Goal: Information Seeking & Learning: Understand process/instructions

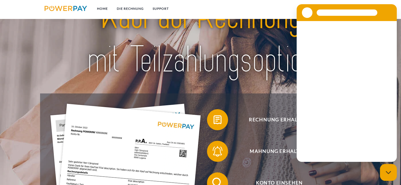
scroll to position [132, 0]
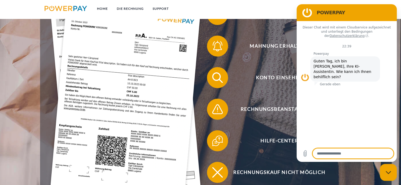
click at [388, 176] on div "Messaging-Fenster schließen" at bounding box center [388, 173] width 16 height 16
type textarea "*"
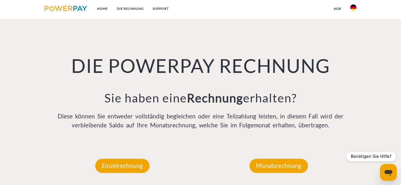
scroll to position [442, 0]
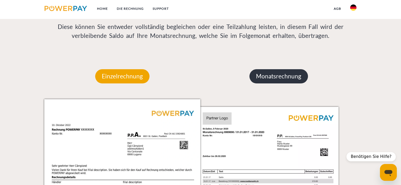
click at [284, 78] on p "Monatsrechnung" at bounding box center [278, 76] width 59 height 14
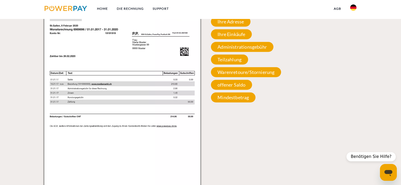
scroll to position [468, 0]
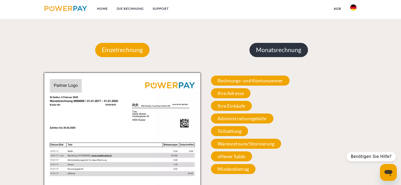
click at [272, 51] on p "Monatsrechnung" at bounding box center [278, 50] width 59 height 14
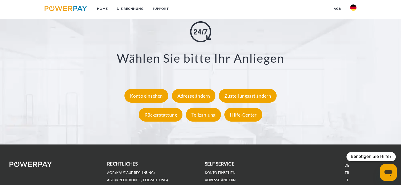
scroll to position [995, 0]
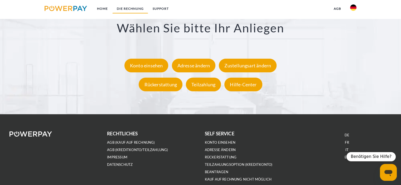
click at [129, 8] on link "DIE RECHNUNG" at bounding box center [130, 8] width 36 height 9
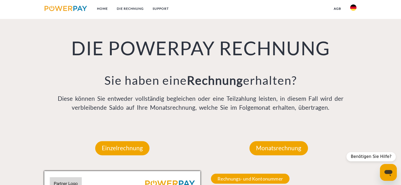
scroll to position [367, 0]
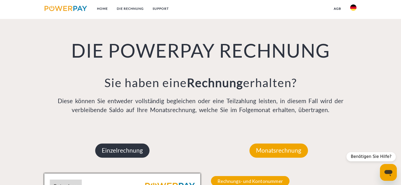
click at [129, 154] on p "Einzelrechnung" at bounding box center [122, 151] width 54 height 14
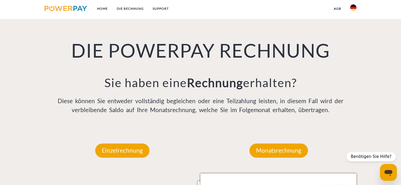
scroll to position [526, 0]
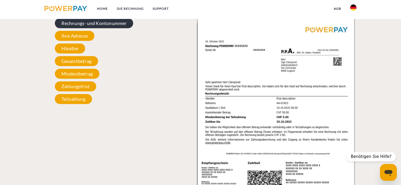
click at [92, 25] on span "Rechnungs- und Kontonummer" at bounding box center [94, 23] width 79 height 10
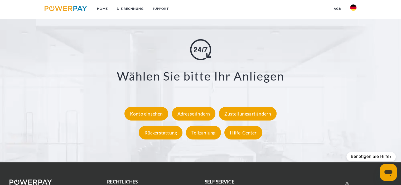
scroll to position [947, 0]
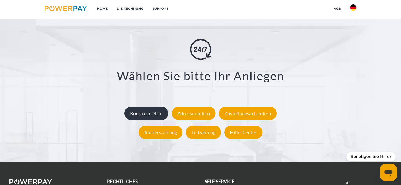
click at [136, 109] on div "Konto einsehen" at bounding box center [146, 113] width 44 height 14
